Goal: Book appointment/travel/reservation

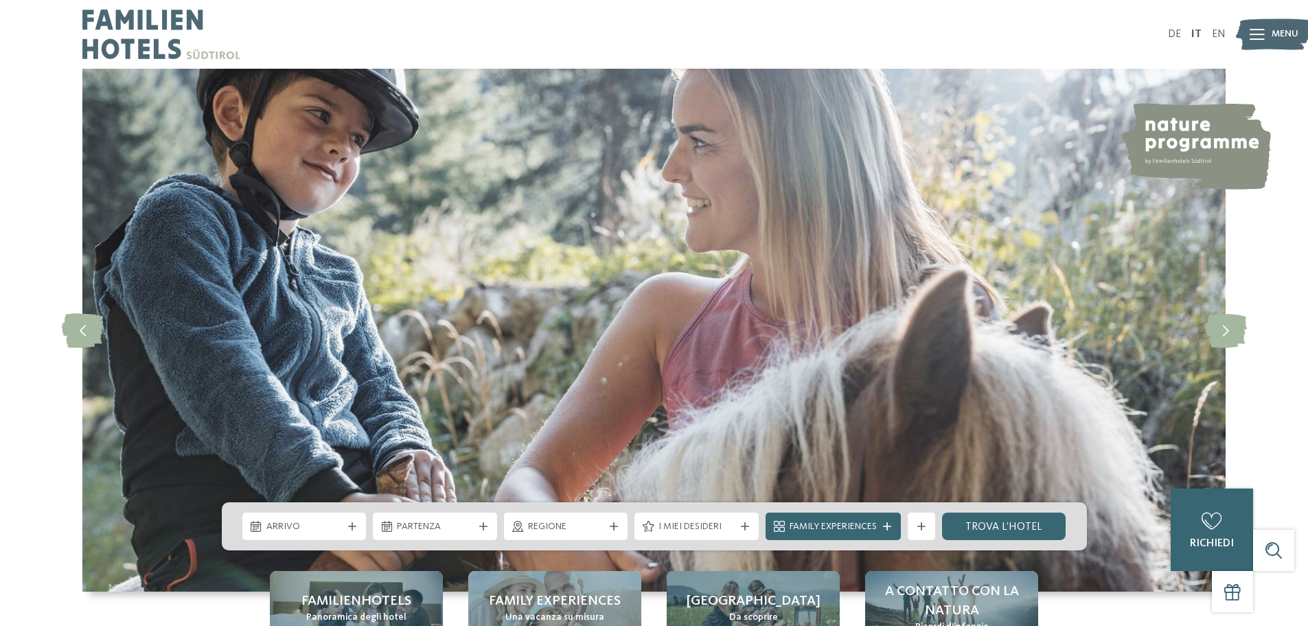
click at [148, 40] on img at bounding box center [161, 34] width 158 height 69
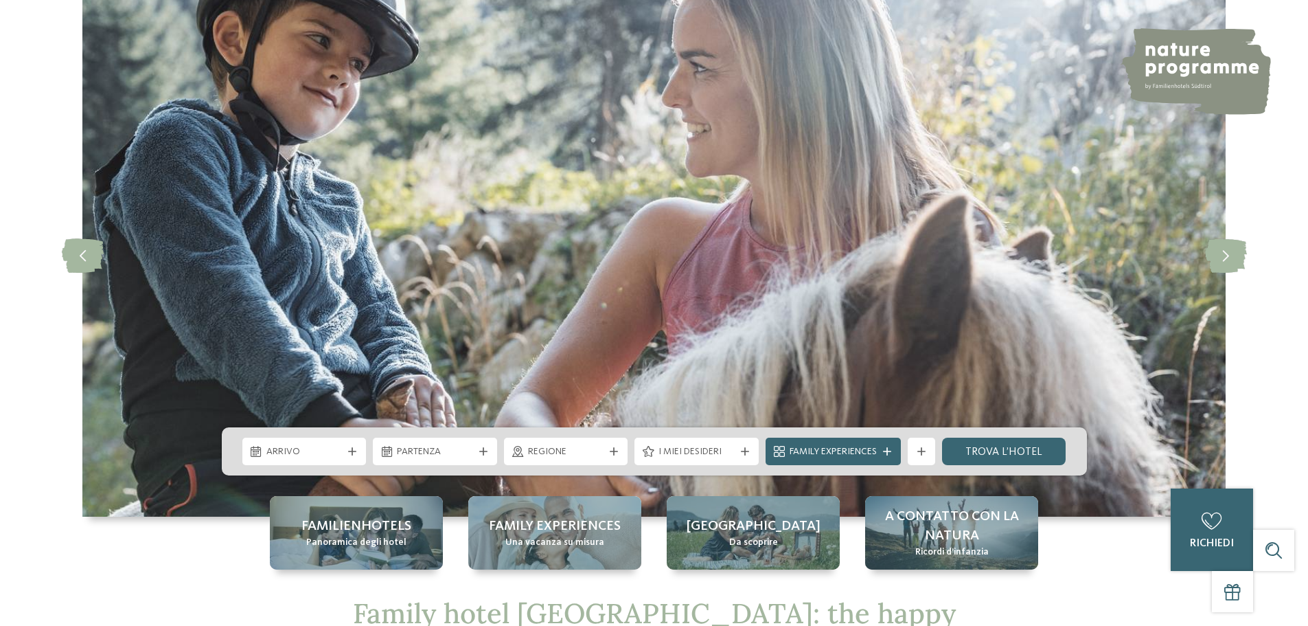
scroll to position [206, 0]
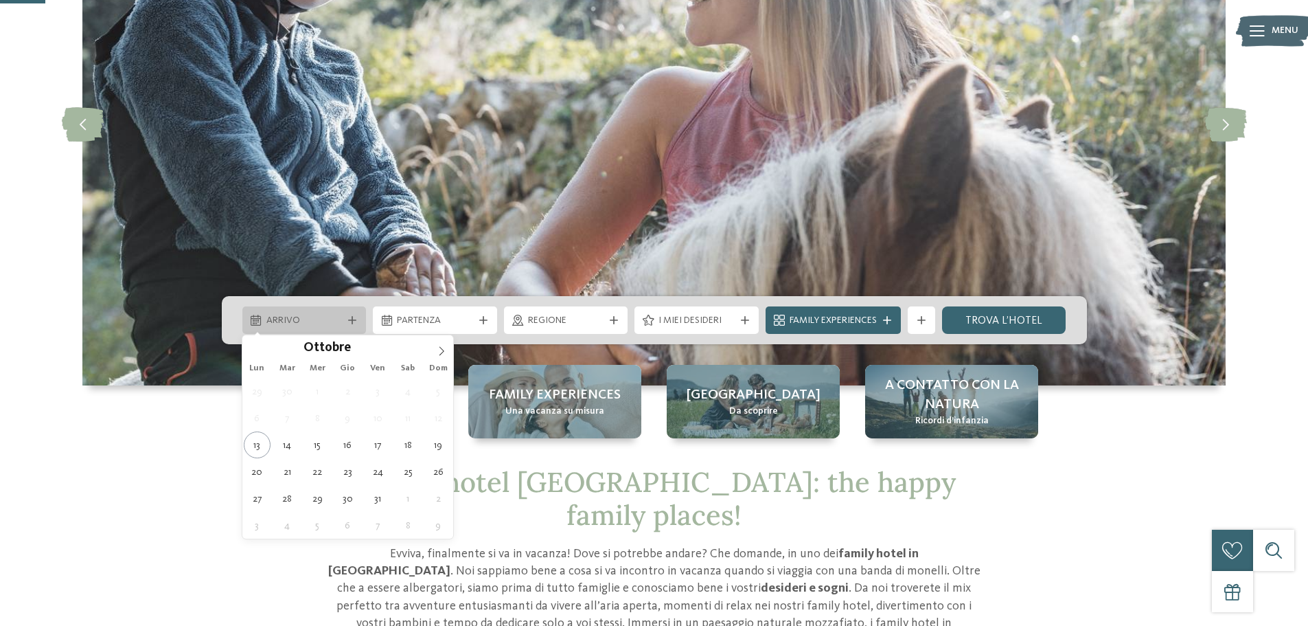
click at [279, 312] on div "Arrivo" at bounding box center [304, 319] width 124 height 27
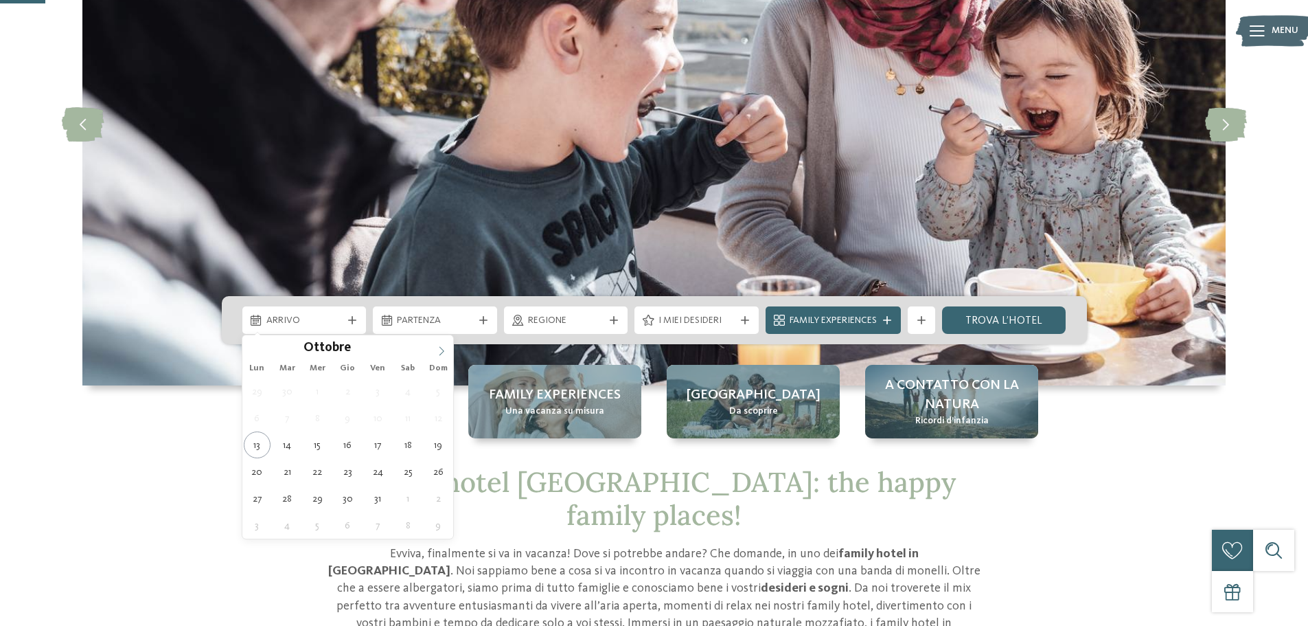
click at [439, 352] on icon at bounding box center [442, 351] width 10 height 10
type div "[DATE]"
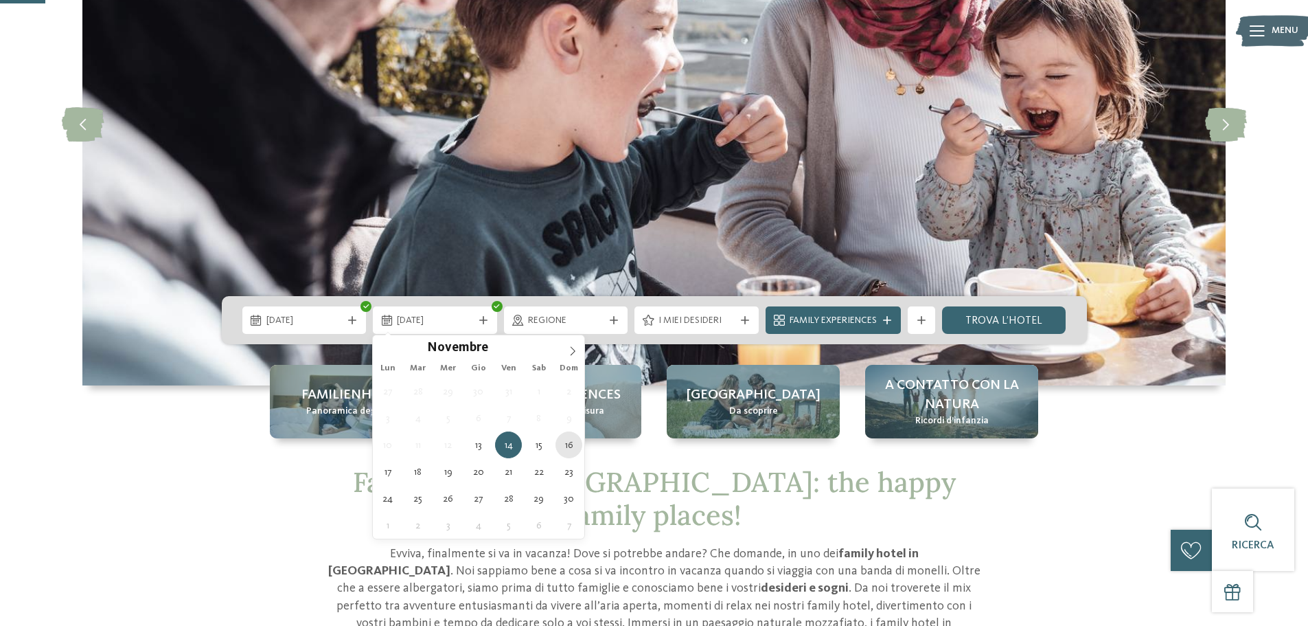
type div "[DATE]"
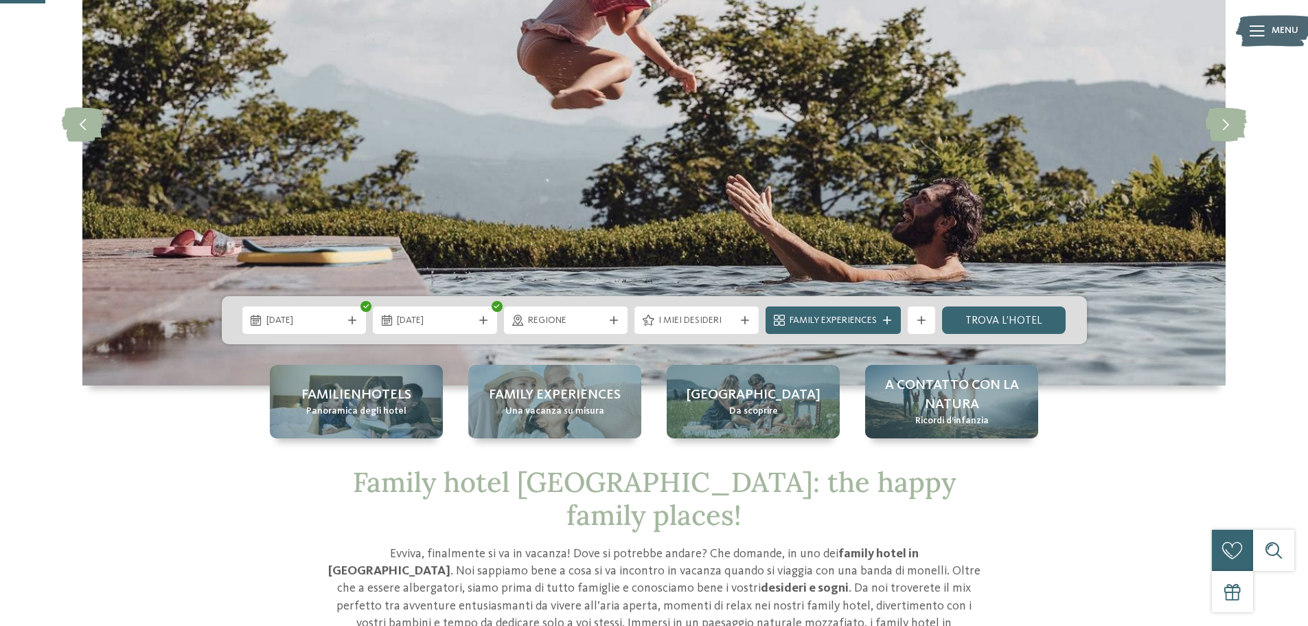
click at [559, 316] on span "Regione" at bounding box center [566, 321] width 76 height 14
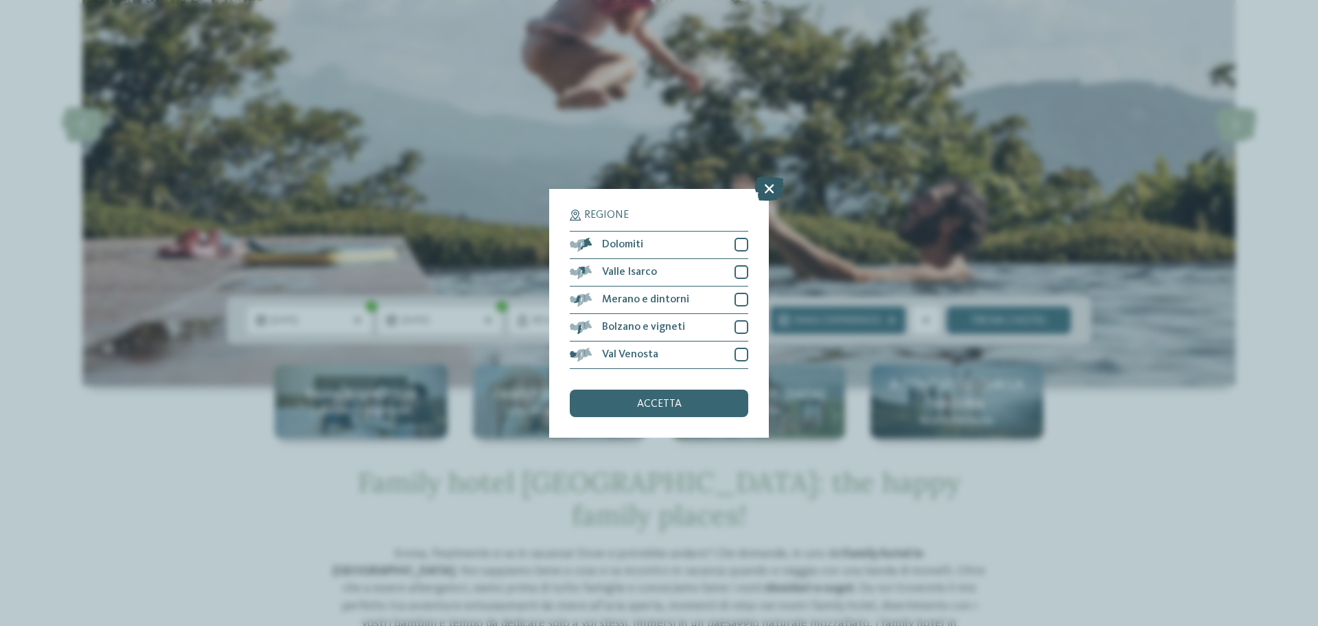
click at [764, 190] on icon at bounding box center [770, 188] width 30 height 24
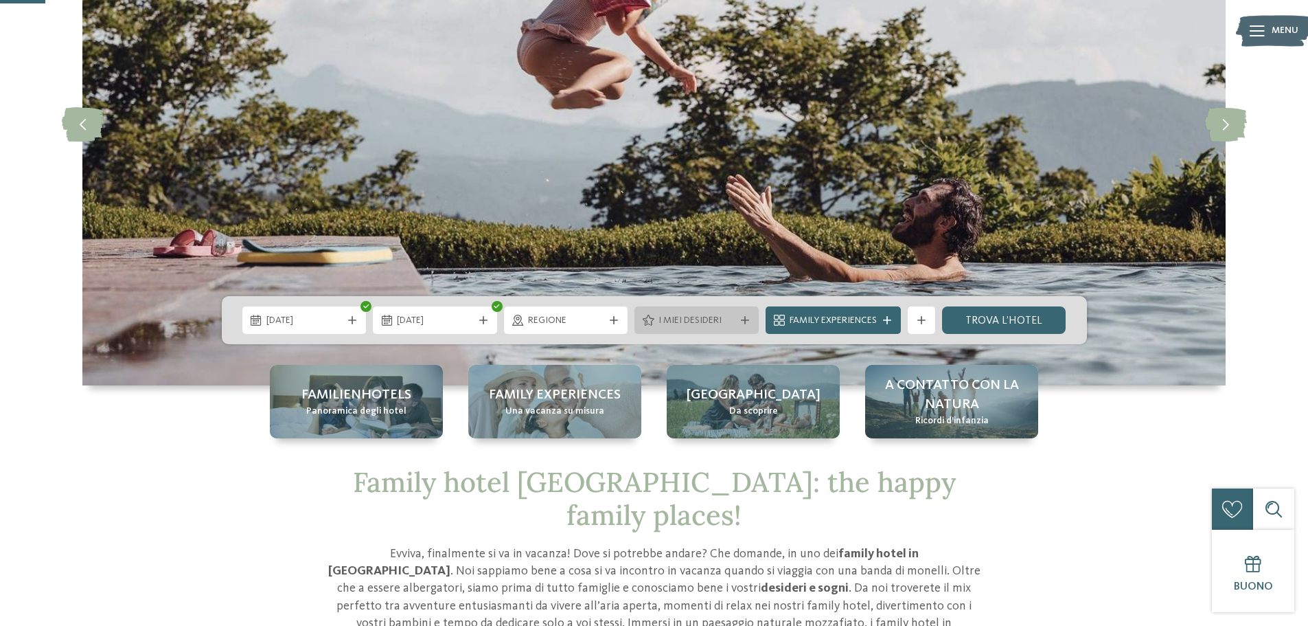
click at [713, 319] on span "I miei desideri" at bounding box center [697, 321] width 76 height 14
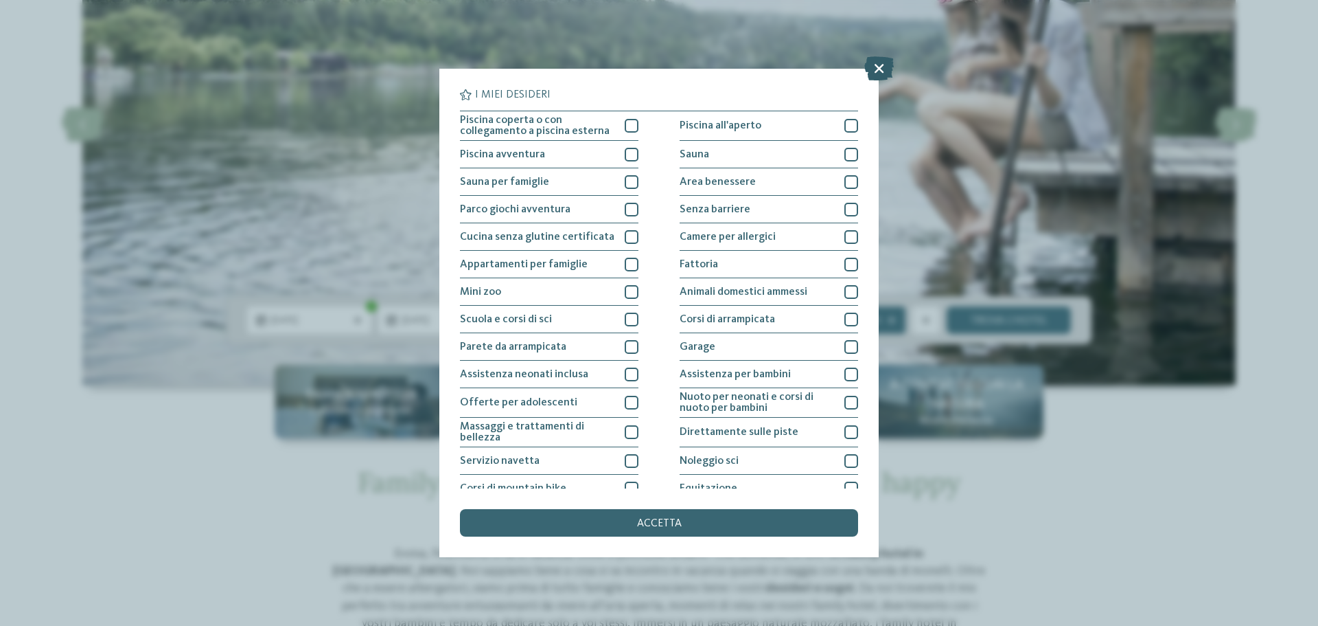
click at [871, 69] on icon at bounding box center [880, 68] width 30 height 24
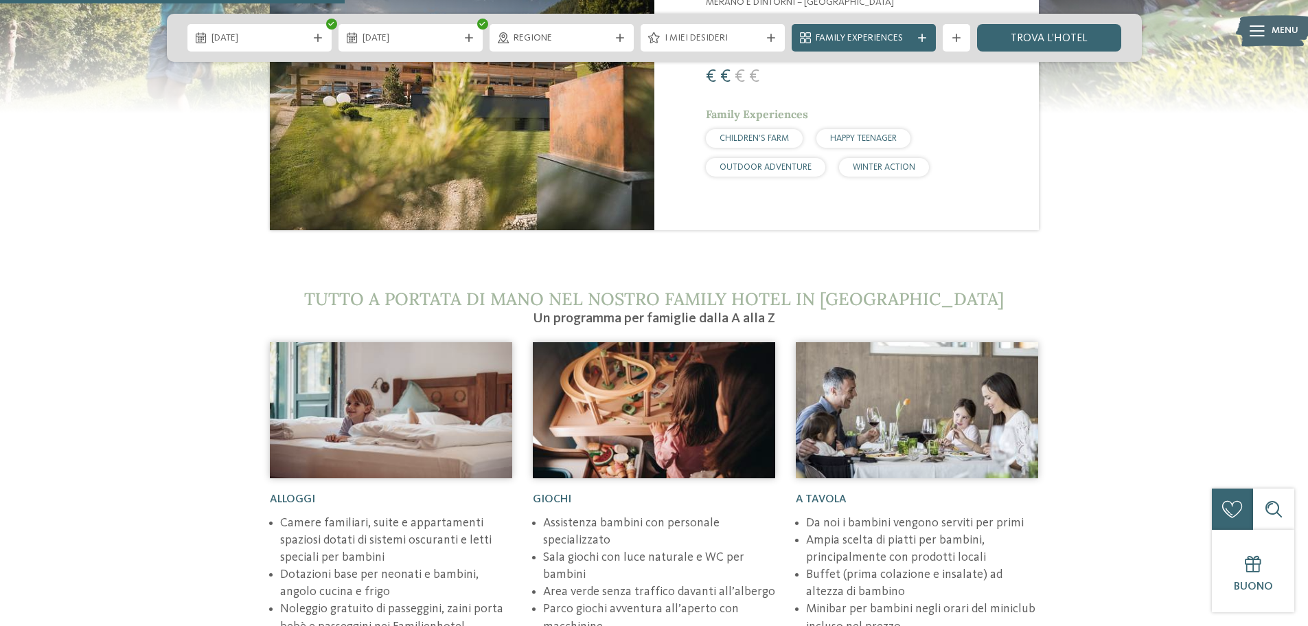
scroll to position [1785, 0]
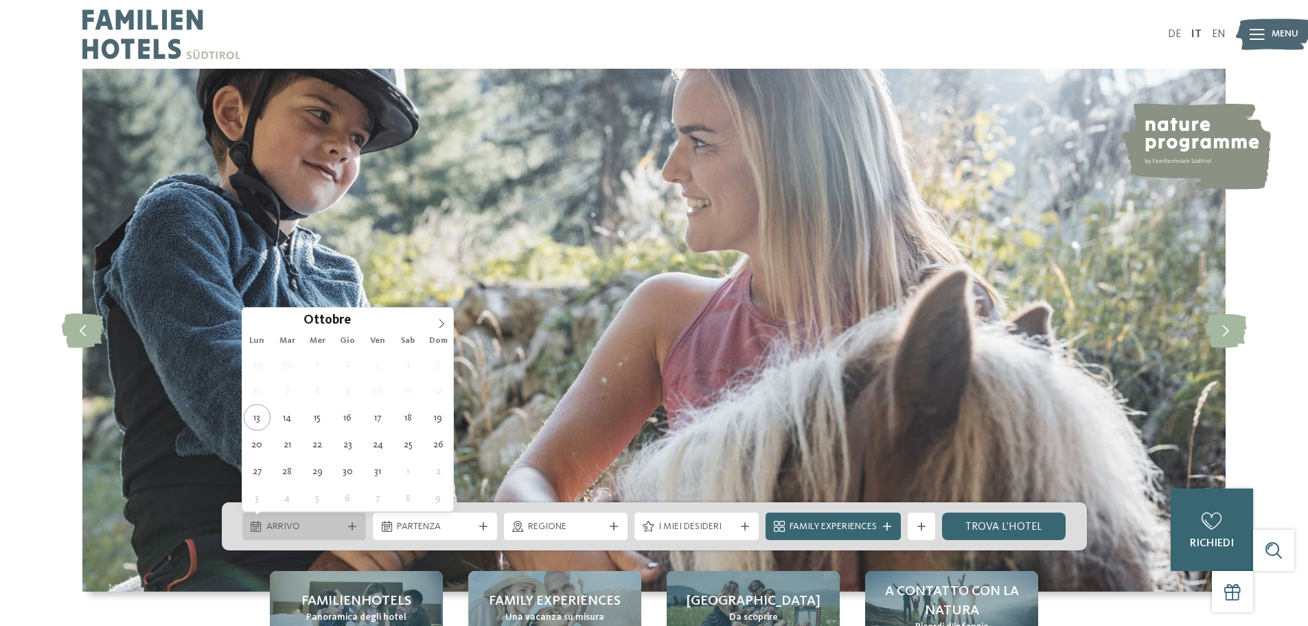
click at [299, 526] on span "Arrivo" at bounding box center [304, 527] width 76 height 14
click at [444, 321] on icon at bounding box center [442, 324] width 10 height 10
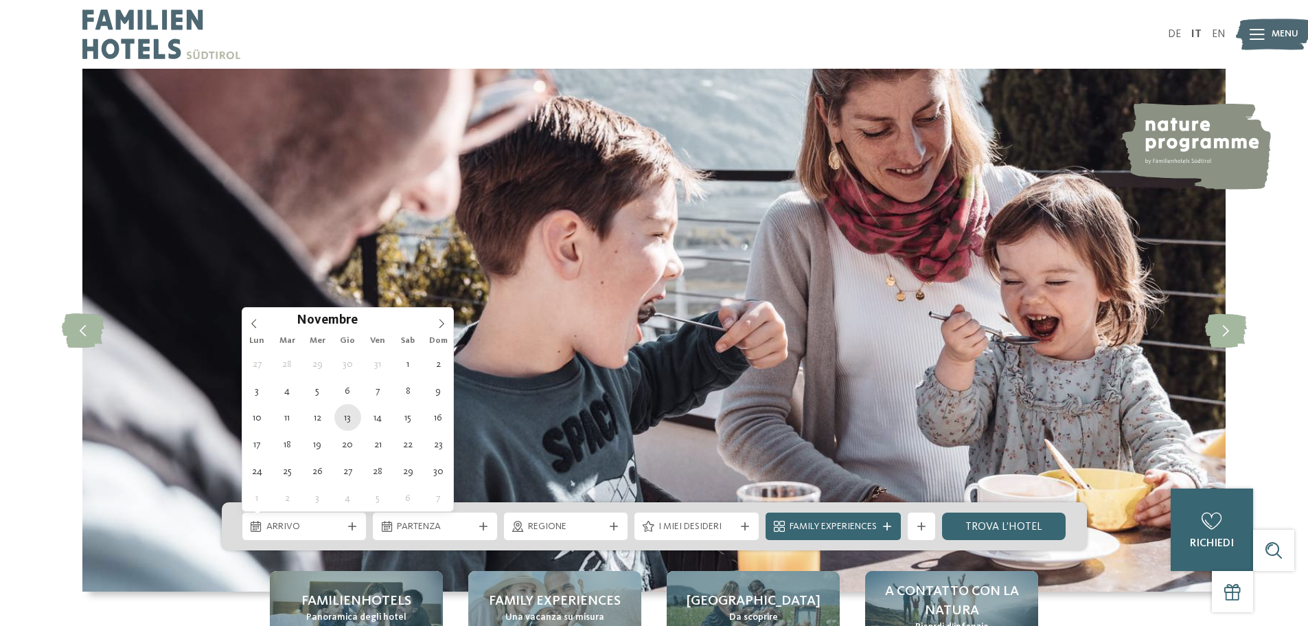
type div "[DATE]"
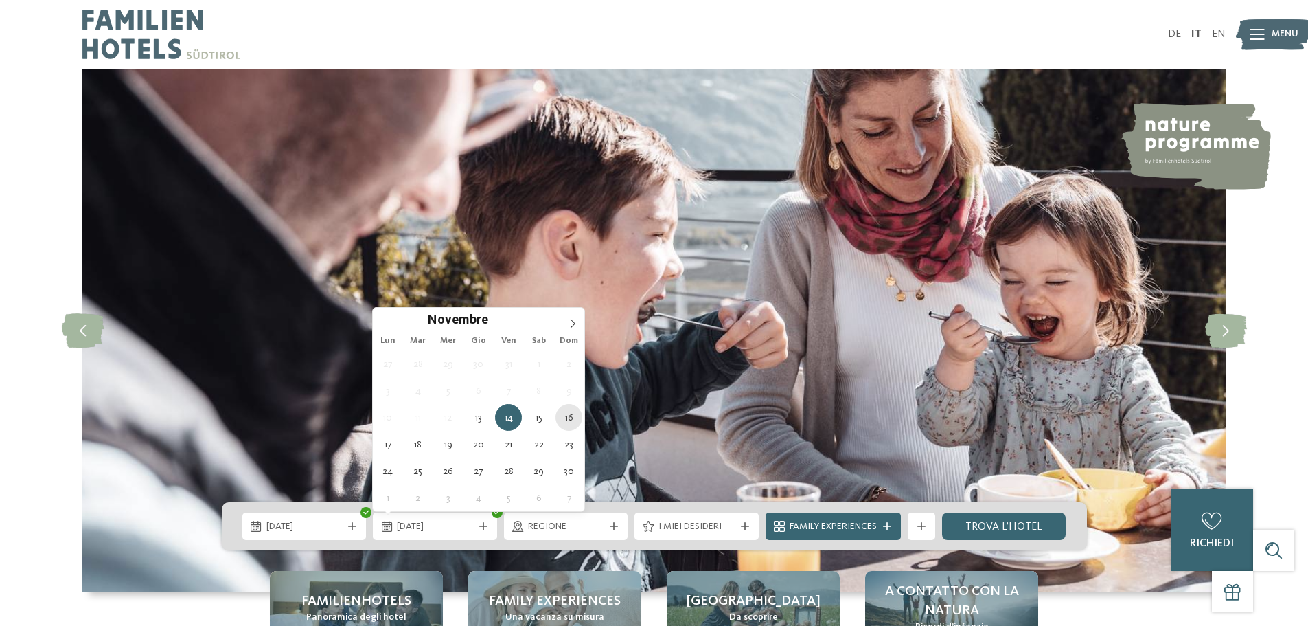
type div "[DATE]"
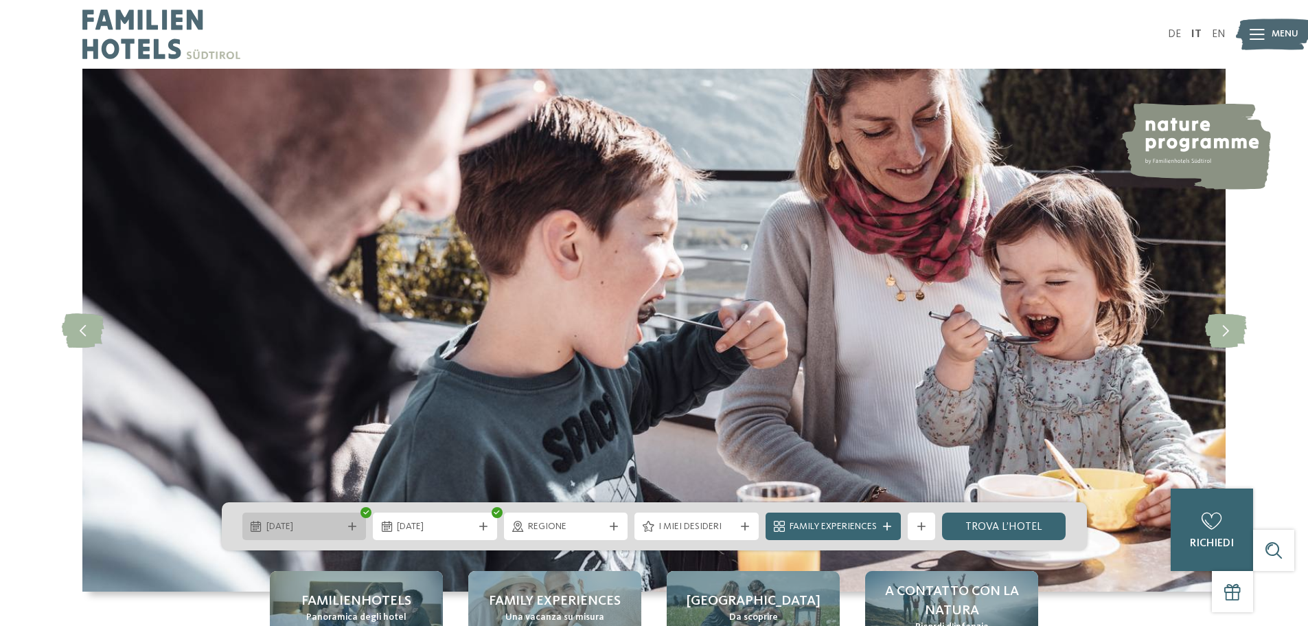
click at [317, 527] on span "[DATE]" at bounding box center [304, 527] width 76 height 14
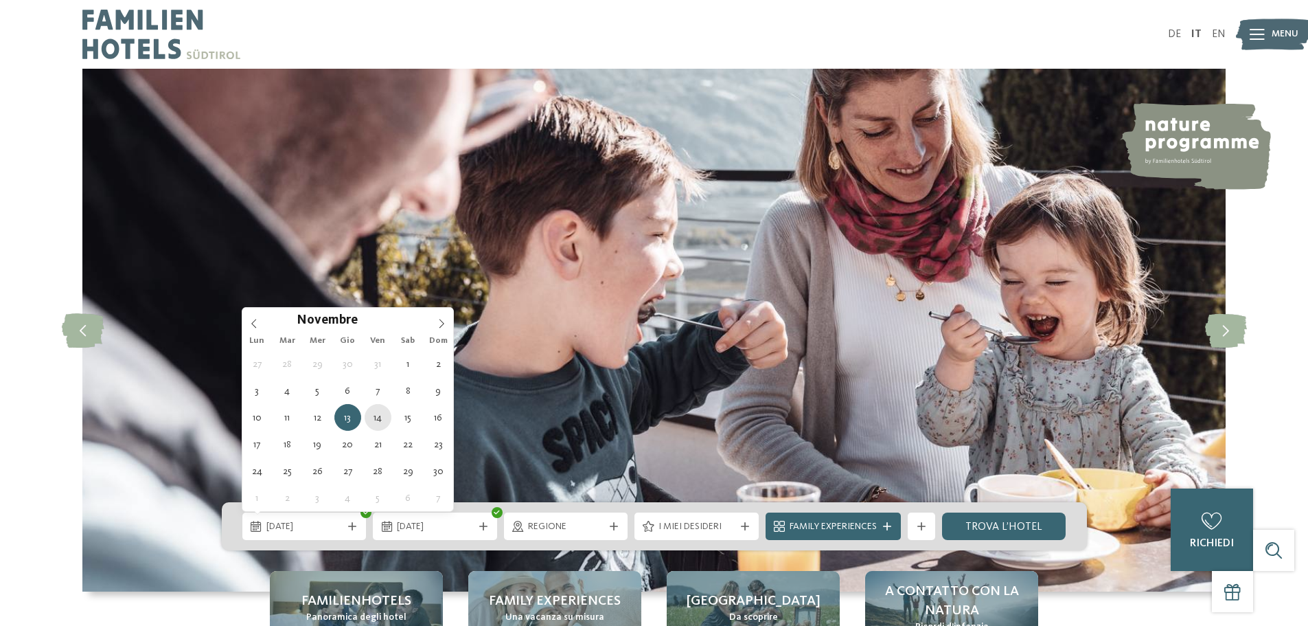
type div "[DATE]"
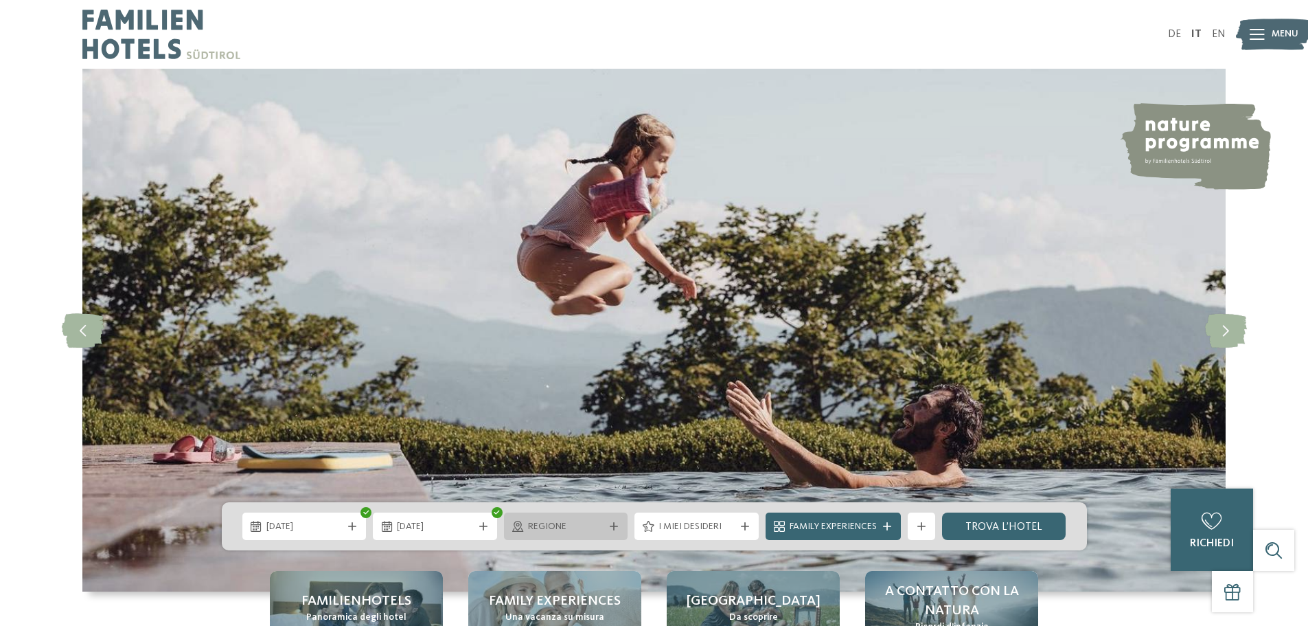
click at [564, 523] on span "Regione" at bounding box center [566, 527] width 76 height 14
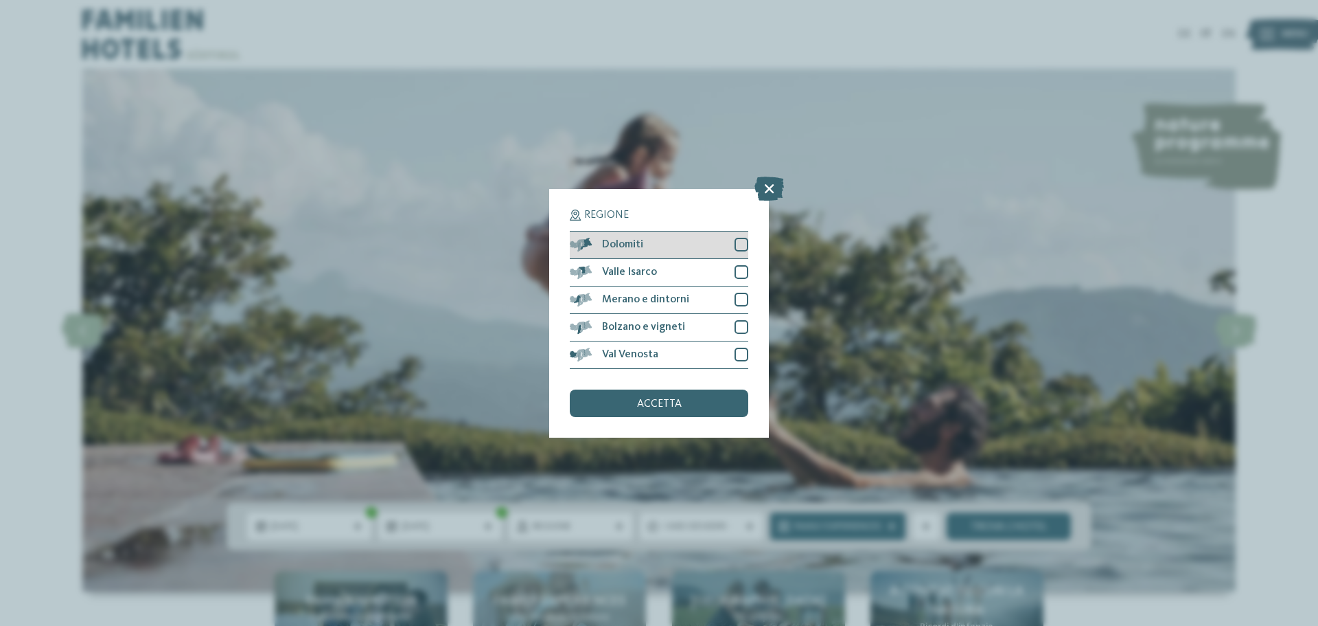
click at [741, 246] on div at bounding box center [742, 245] width 14 height 14
click at [735, 270] on div at bounding box center [742, 272] width 14 height 14
drag, startPoint x: 739, startPoint y: 303, endPoint x: 739, endPoint y: 315, distance: 12.4
click at [739, 302] on div at bounding box center [742, 300] width 14 height 14
click at [739, 326] on div at bounding box center [742, 327] width 14 height 14
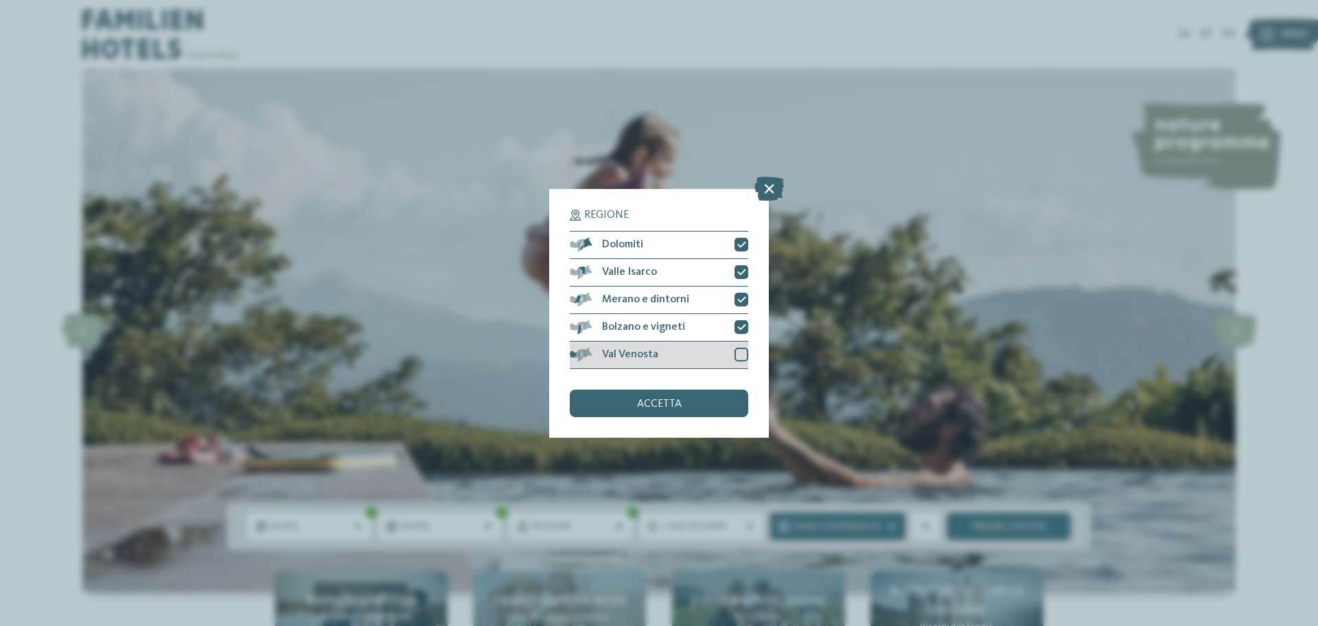
click at [740, 361] on div "Val Venosta" at bounding box center [659, 354] width 179 height 27
click at [707, 404] on div "accetta" at bounding box center [659, 402] width 179 height 27
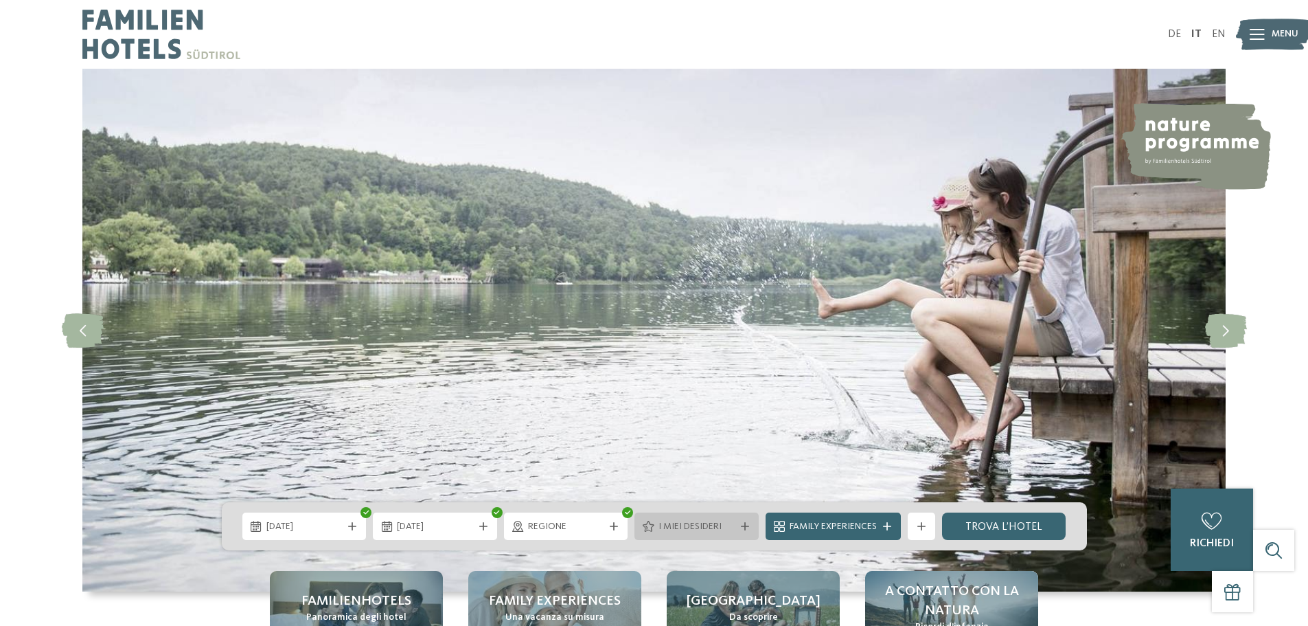
click at [684, 531] on span "I miei desideri" at bounding box center [697, 527] width 76 height 14
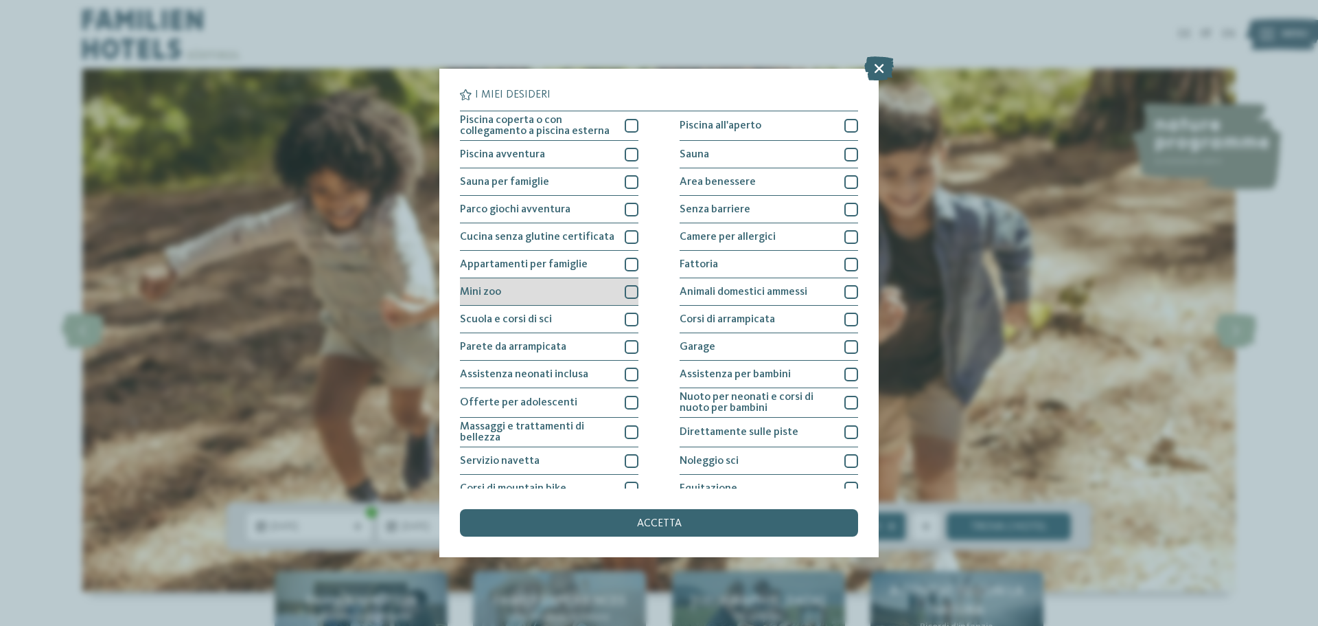
click at [625, 293] on div at bounding box center [632, 292] width 14 height 14
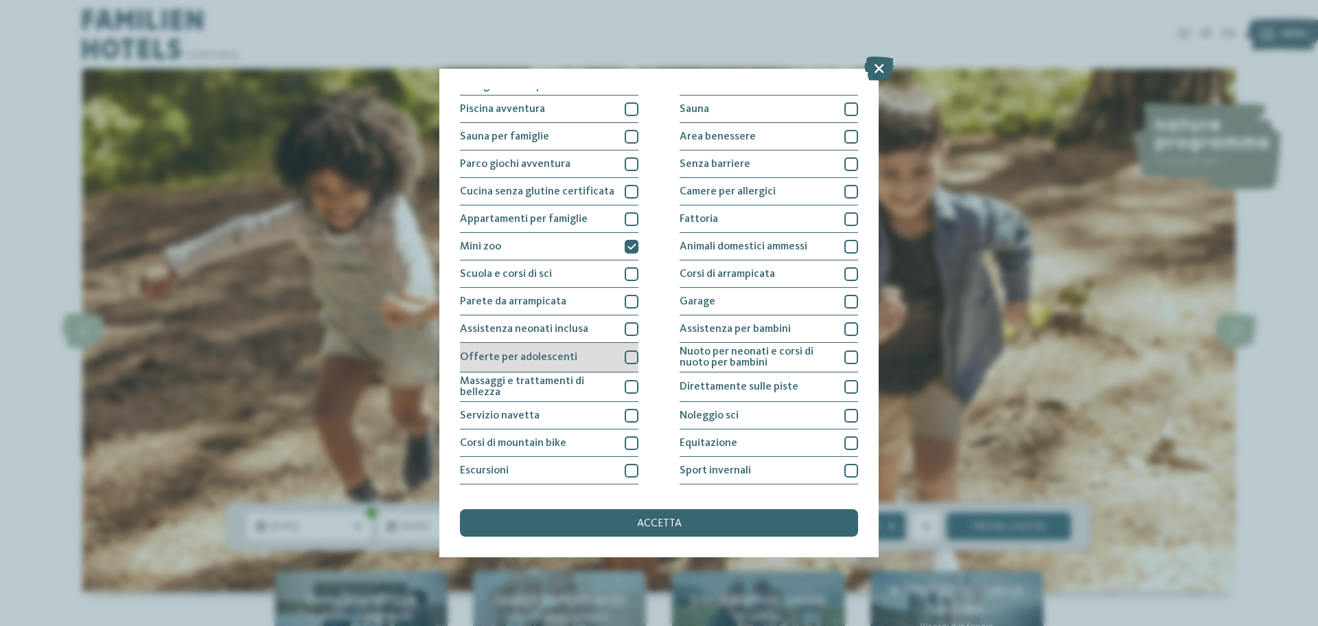
scroll to position [69, 0]
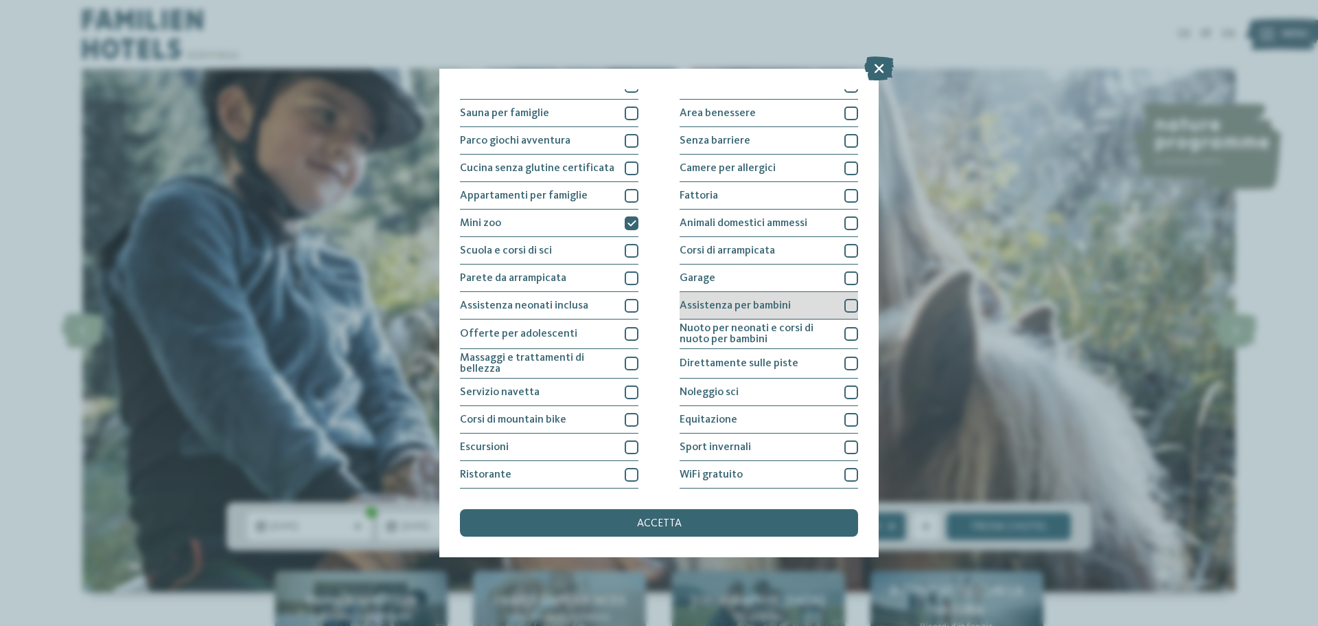
click at [845, 304] on div at bounding box center [852, 306] width 14 height 14
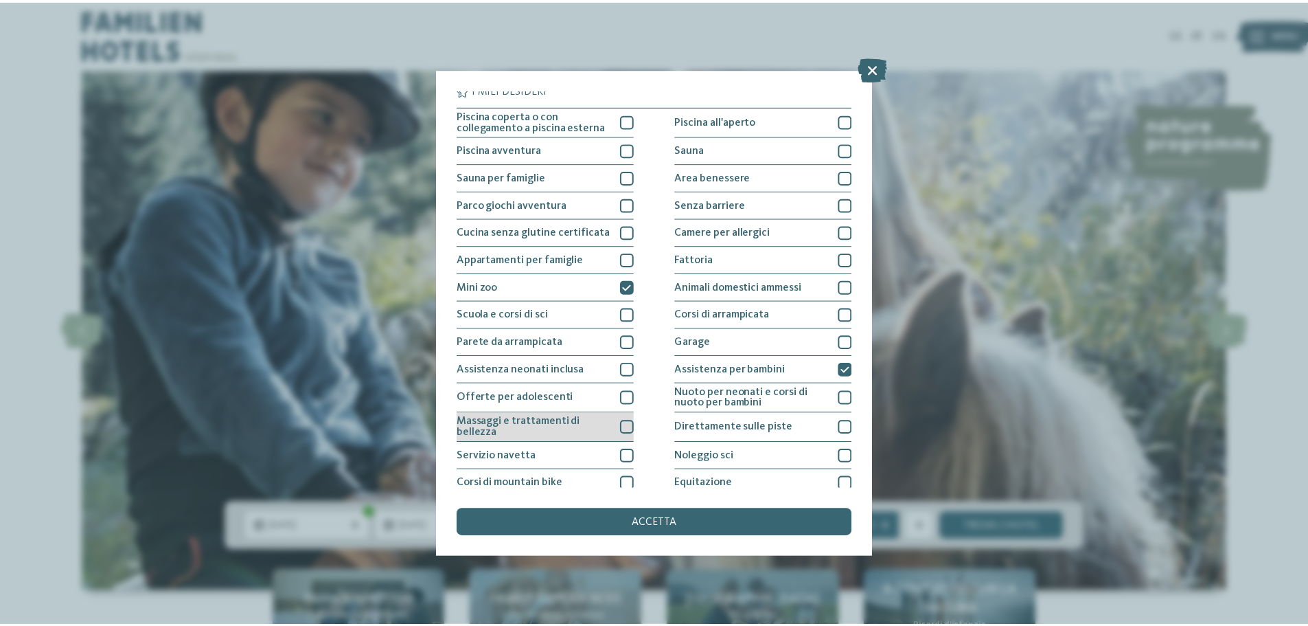
scroll to position [0, 0]
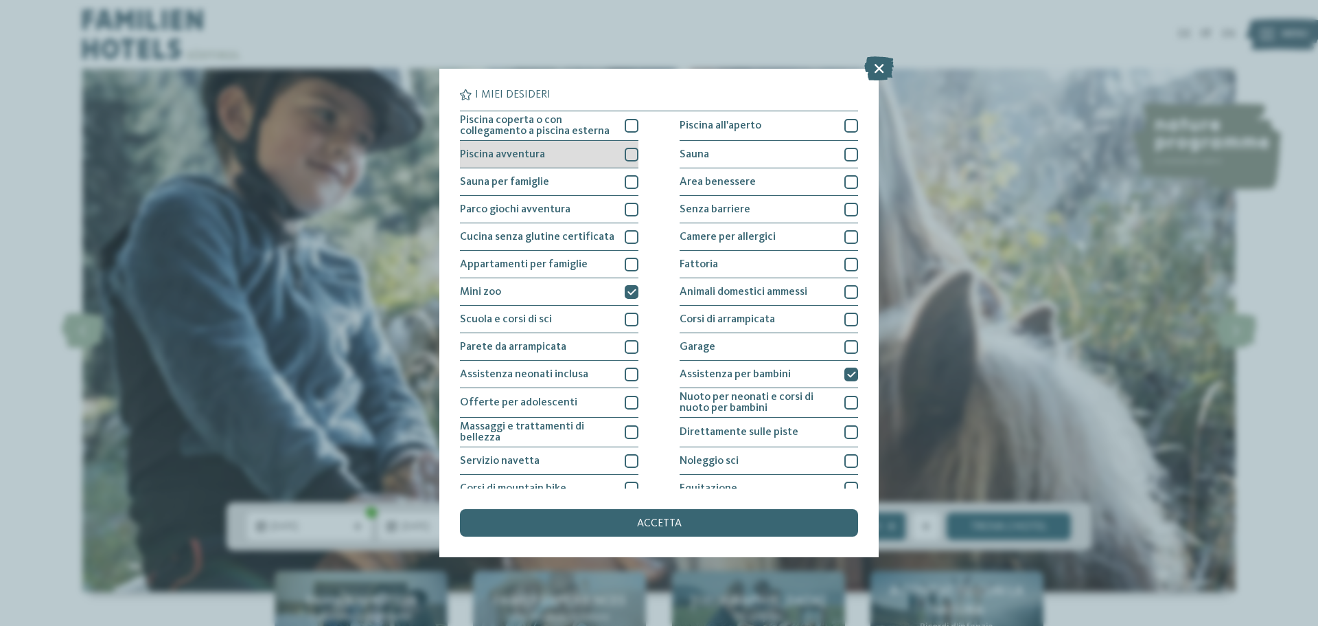
click at [629, 152] on div at bounding box center [632, 155] width 14 height 14
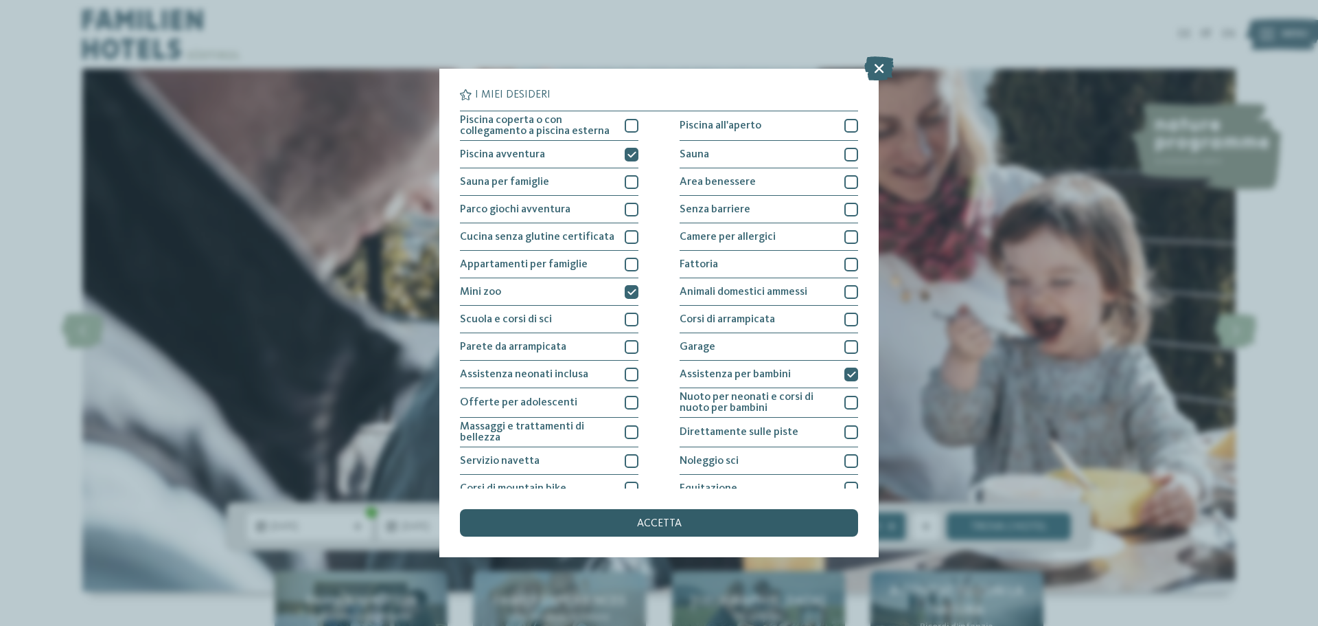
click at [661, 523] on span "accetta" at bounding box center [659, 523] width 45 height 11
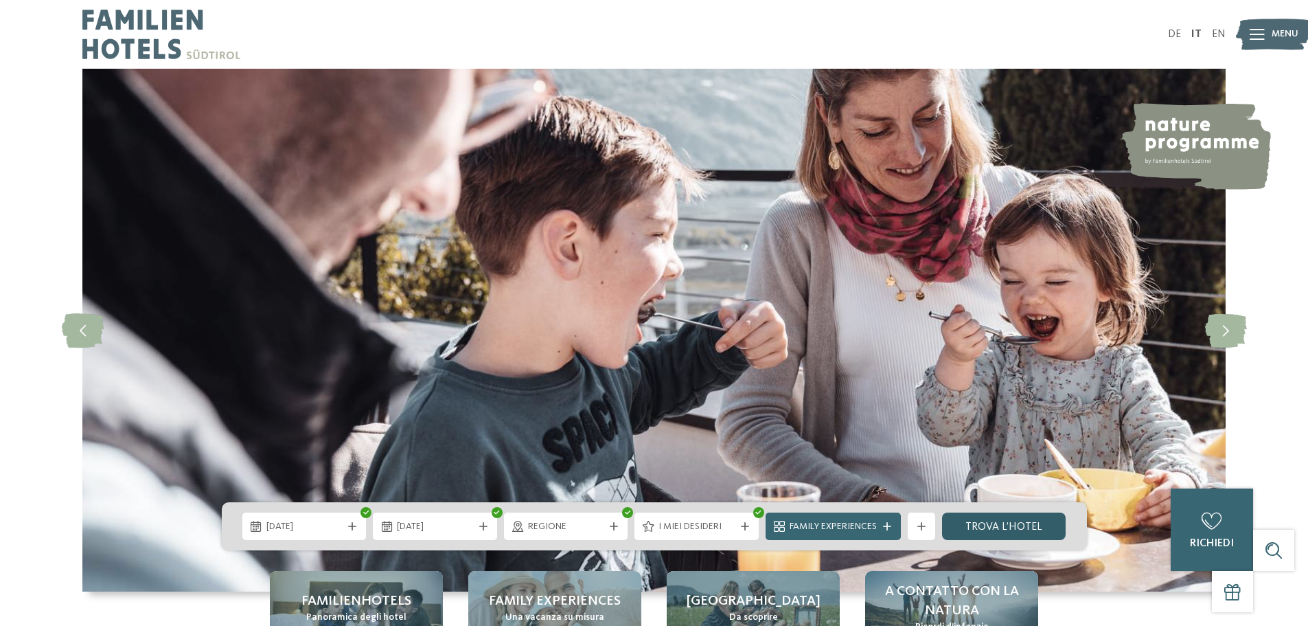
click at [1024, 525] on link "trova l’hotel" at bounding box center [1004, 525] width 124 height 27
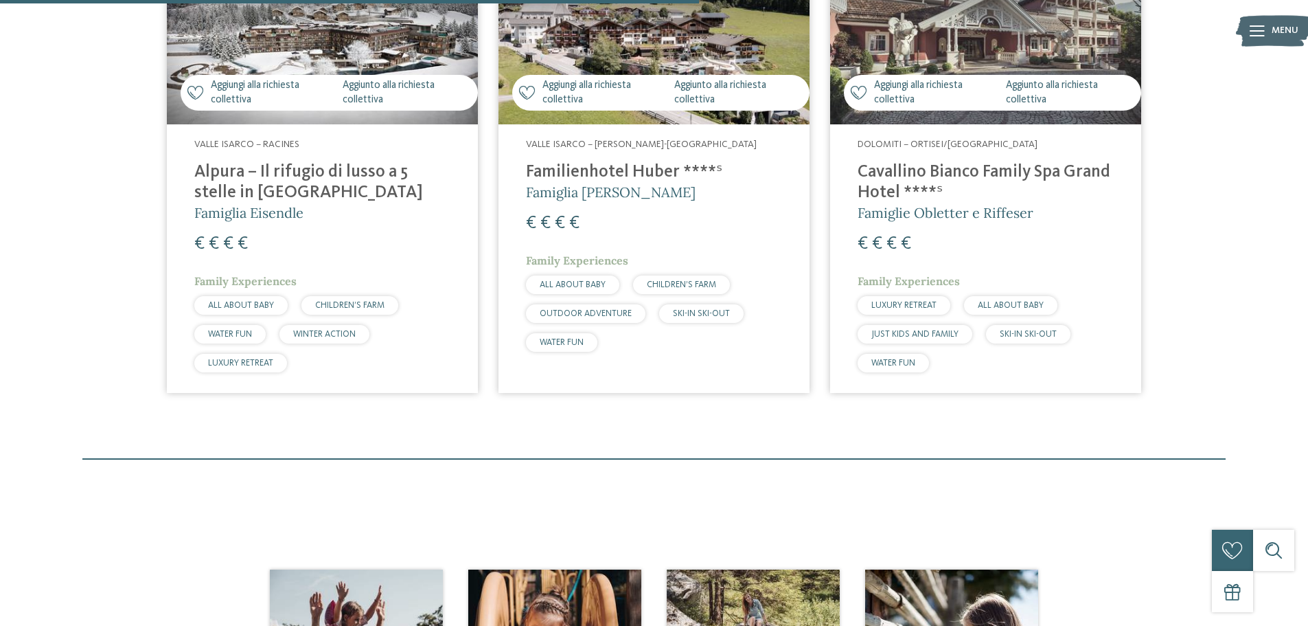
scroll to position [424, 0]
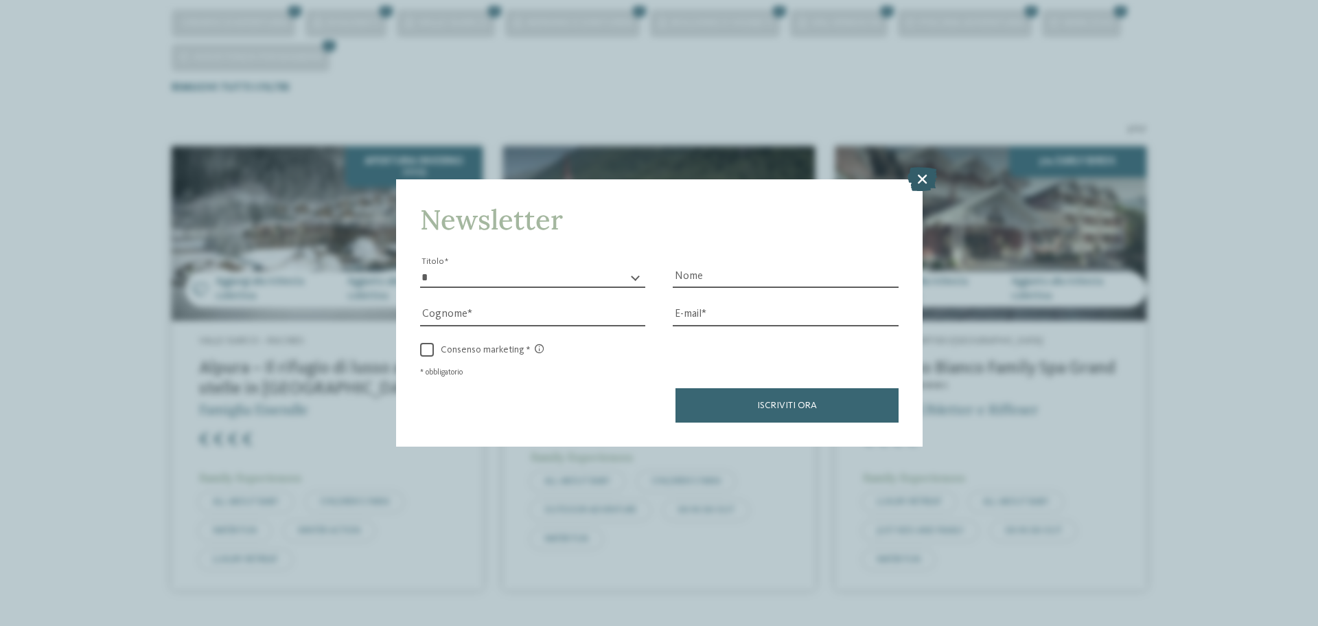
click at [922, 179] on icon at bounding box center [923, 179] width 30 height 24
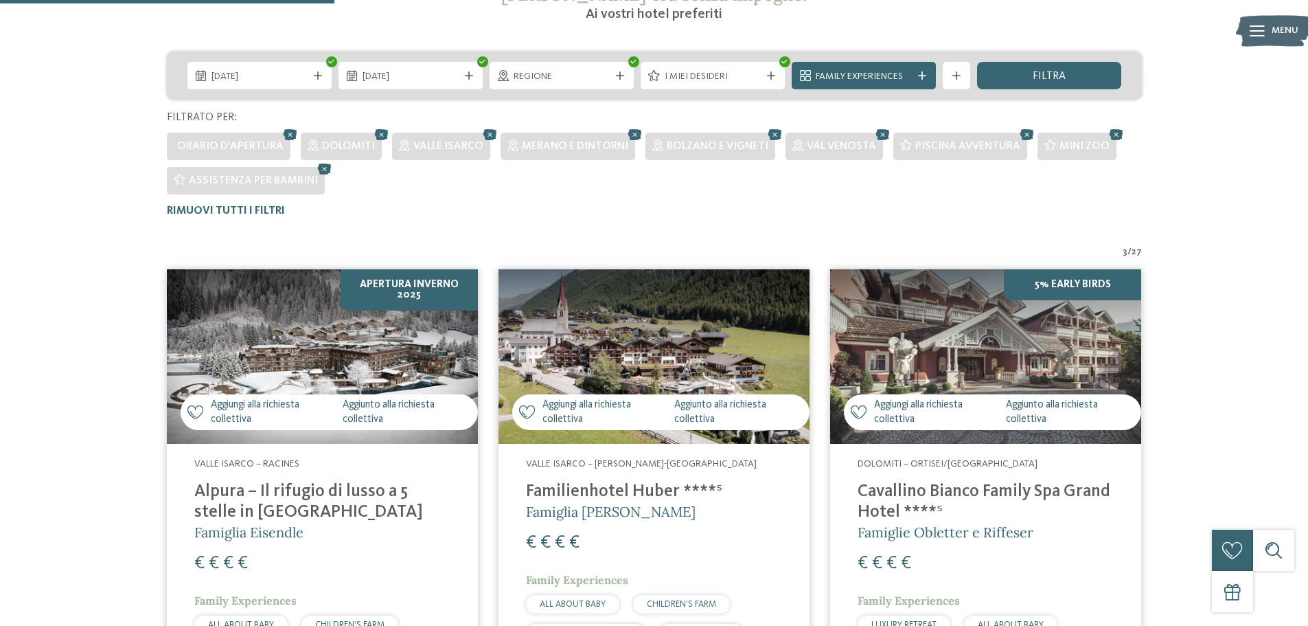
scroll to position [150, 0]
